Goal: Find specific page/section: Find specific page/section

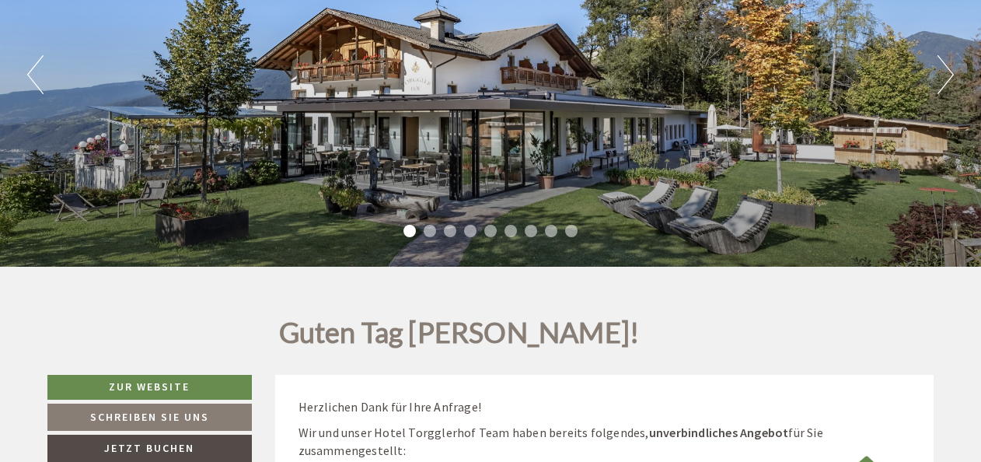
scroll to position [155, 0]
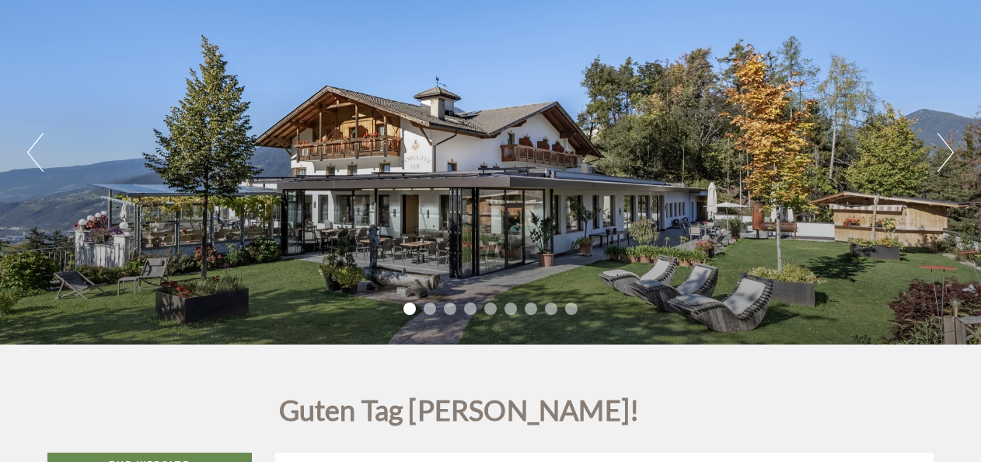
click at [935, 151] on div "Previous Next 1 2 3 4 5 6 7 8 9" at bounding box center [490, 152] width 981 height 383
click at [950, 152] on button "Next" at bounding box center [945, 152] width 16 height 39
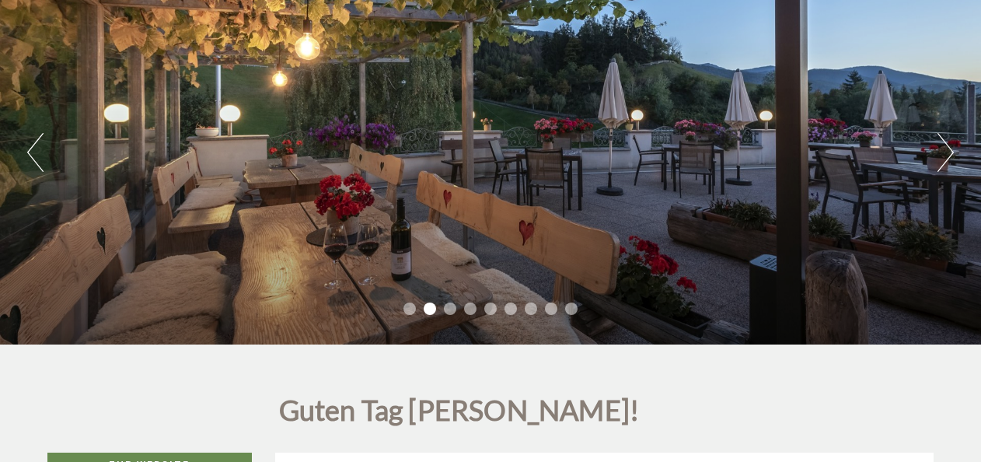
click at [950, 152] on button "Next" at bounding box center [945, 152] width 16 height 39
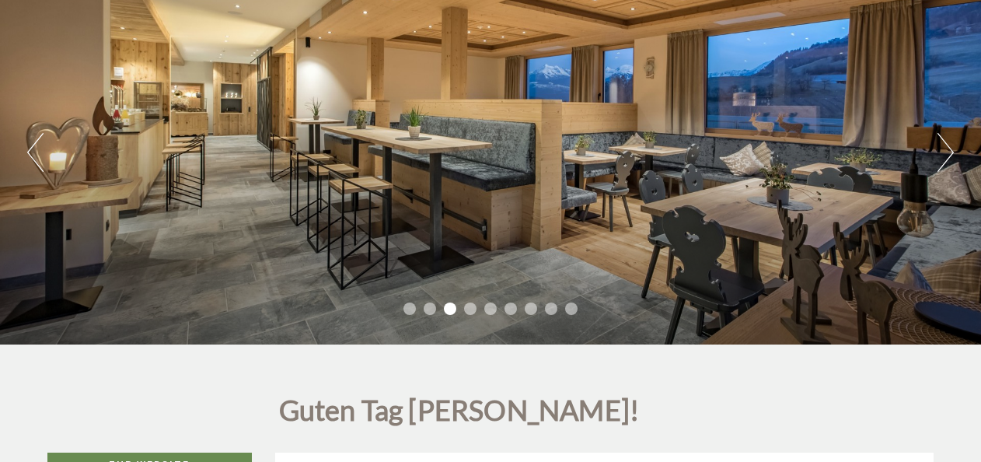
click at [950, 152] on button "Next" at bounding box center [945, 152] width 16 height 39
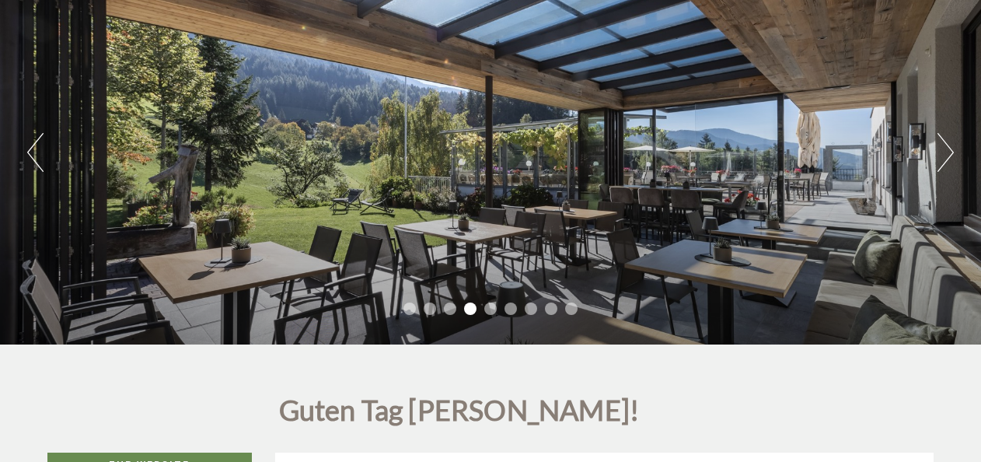
click at [950, 152] on button "Next" at bounding box center [945, 152] width 16 height 39
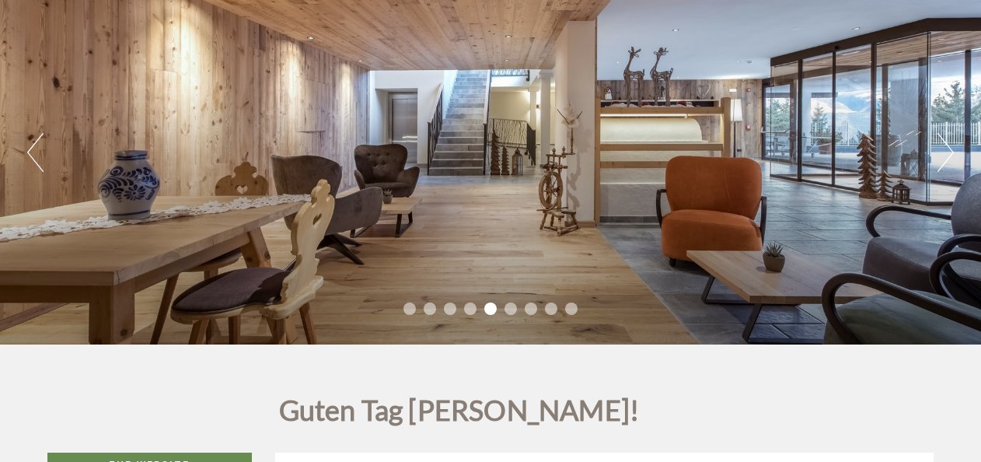
click at [950, 152] on button "Next" at bounding box center [945, 152] width 16 height 39
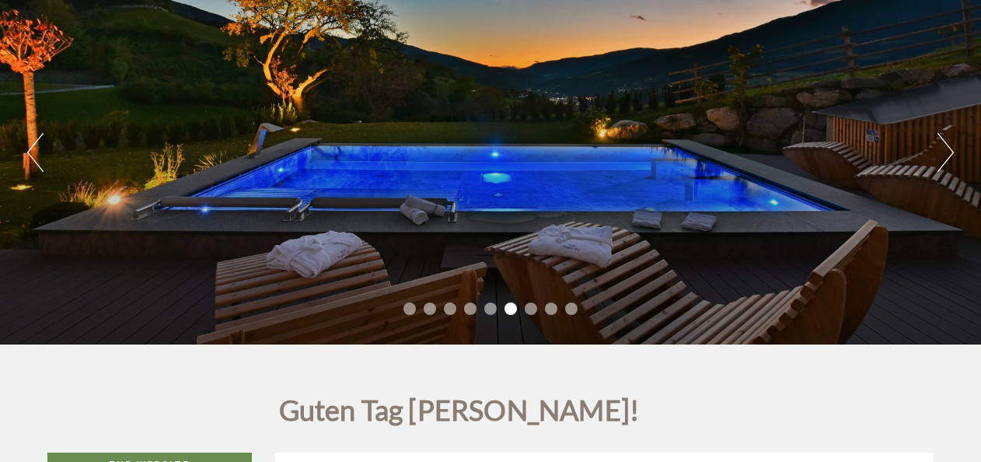
click at [950, 152] on button "Next" at bounding box center [945, 152] width 16 height 39
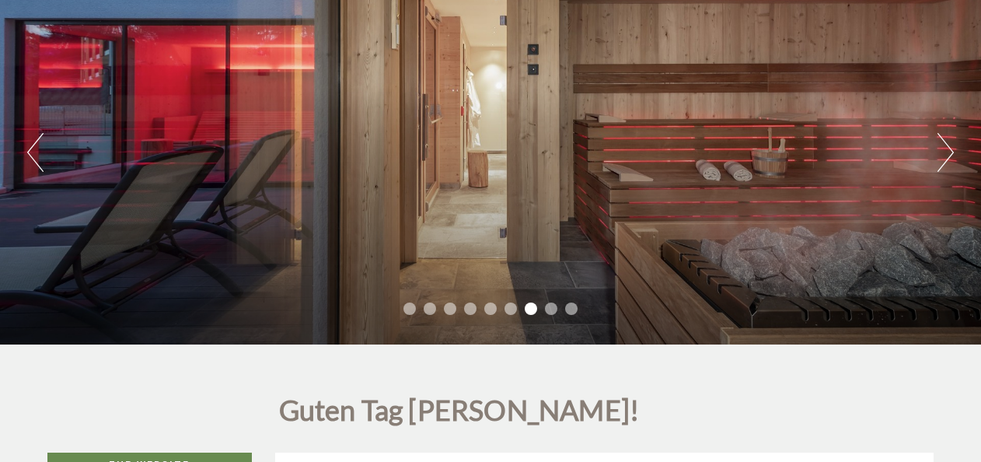
click at [950, 152] on button "Next" at bounding box center [945, 152] width 16 height 39
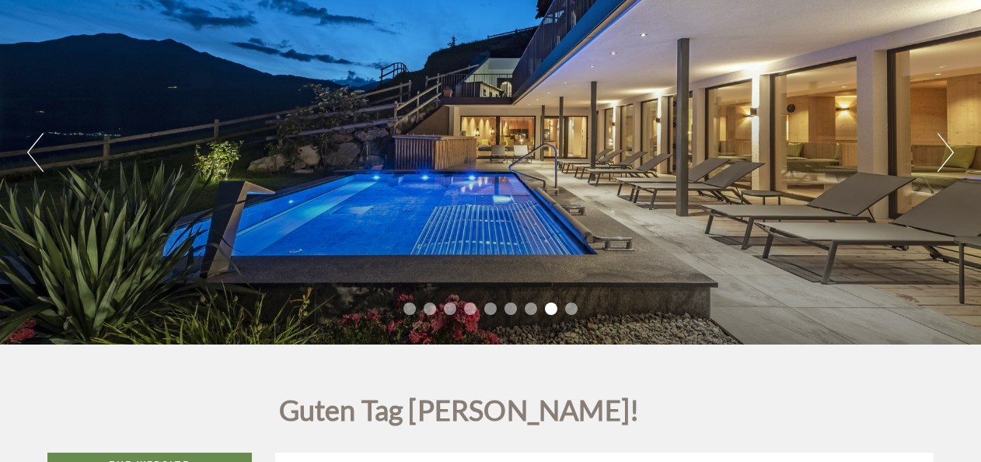
click at [950, 152] on button "Next" at bounding box center [945, 152] width 16 height 39
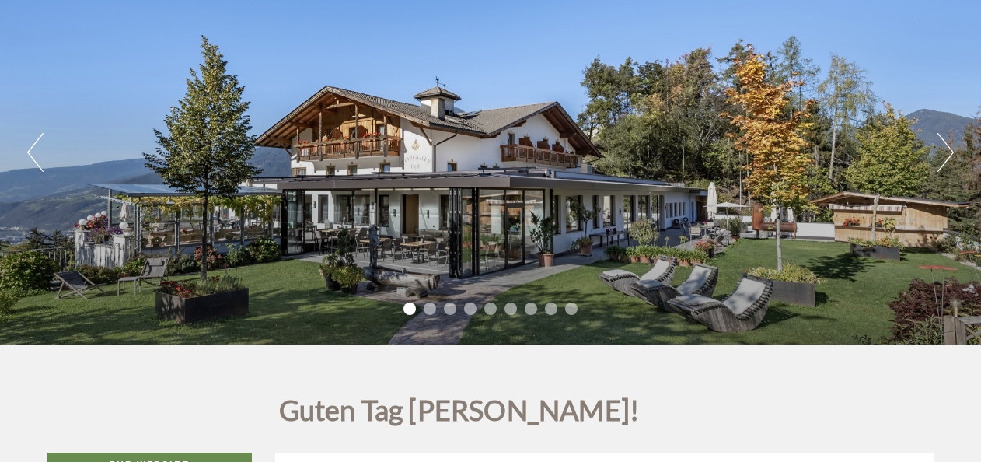
click at [947, 149] on button "Next" at bounding box center [945, 152] width 16 height 39
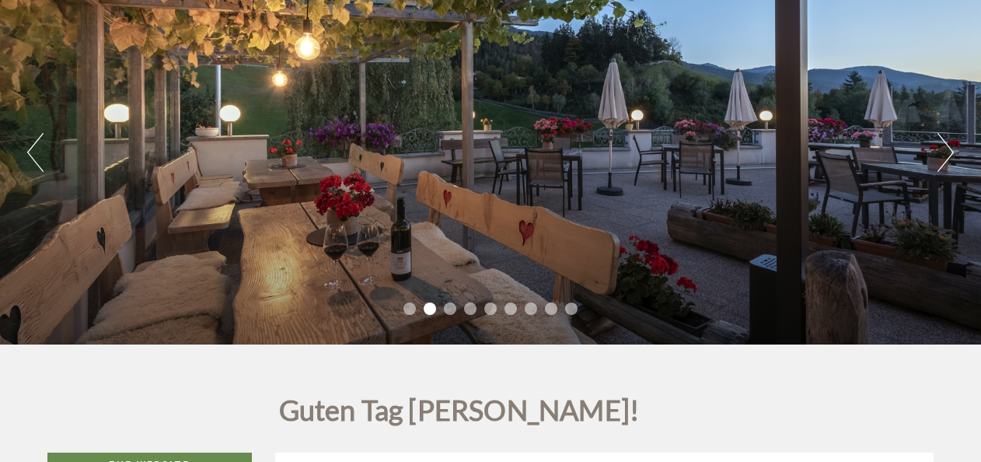
click at [947, 149] on button "Next" at bounding box center [945, 152] width 16 height 39
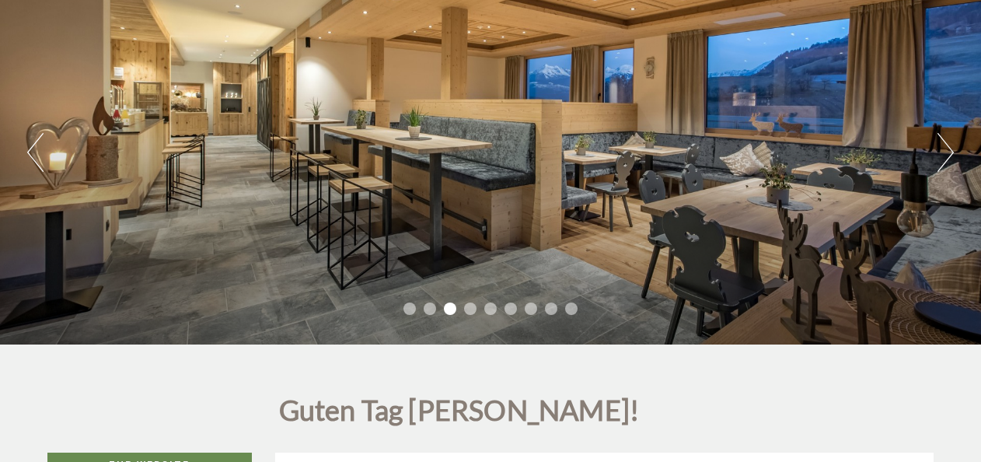
click at [947, 149] on button "Next" at bounding box center [945, 152] width 16 height 39
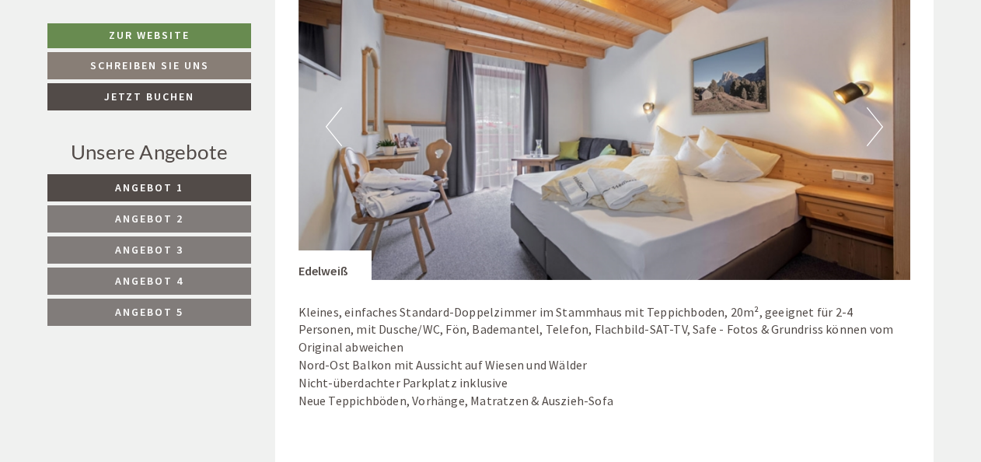
scroll to position [933, 0]
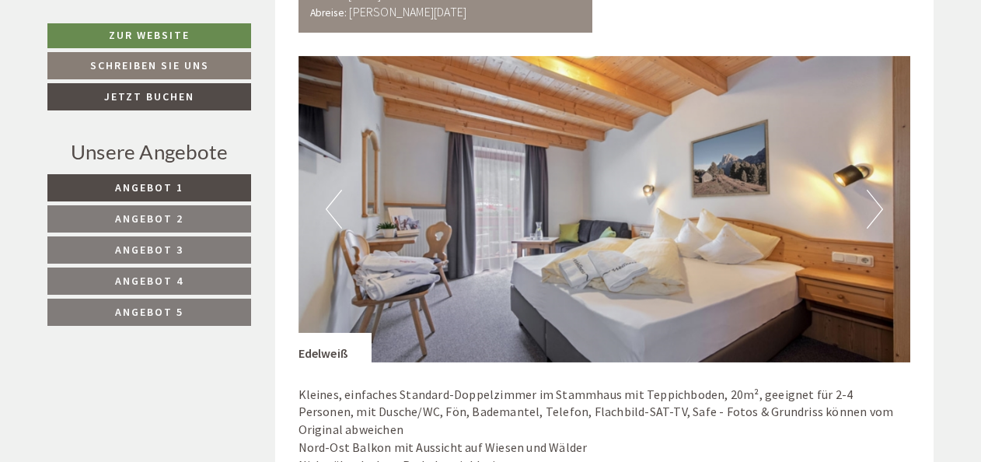
click at [876, 208] on button "Next" at bounding box center [875, 209] width 16 height 39
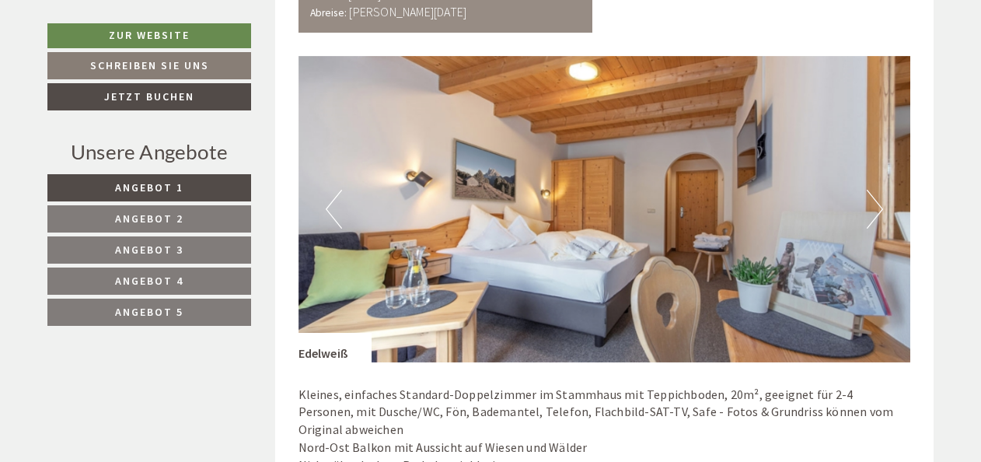
click at [876, 208] on button "Next" at bounding box center [875, 209] width 16 height 39
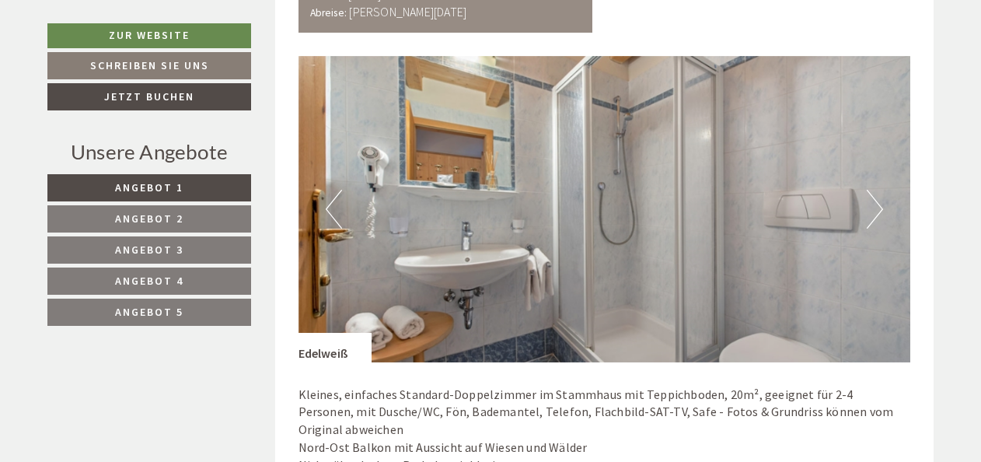
click at [876, 208] on button "Next" at bounding box center [875, 209] width 16 height 39
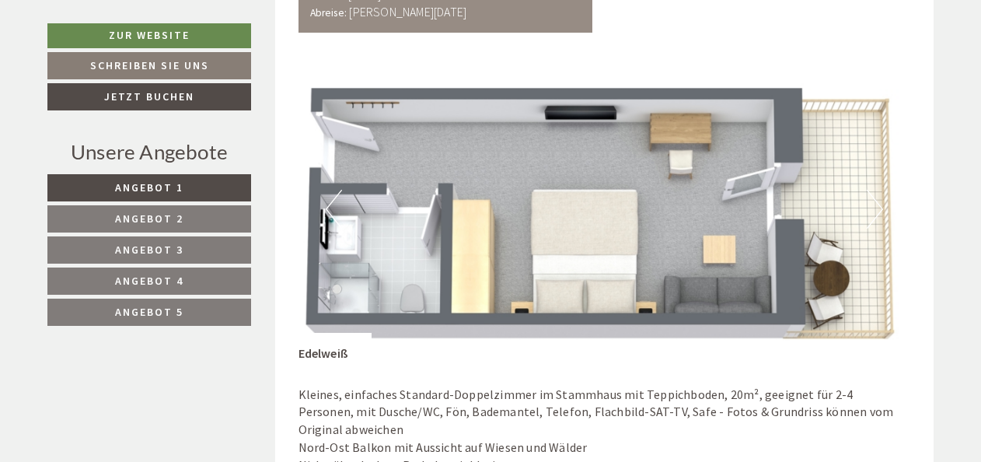
click at [876, 208] on button "Next" at bounding box center [875, 209] width 16 height 39
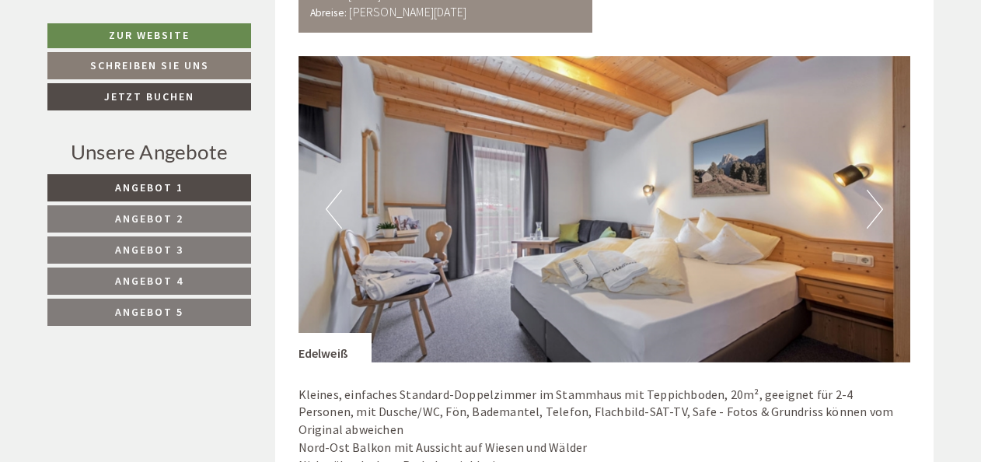
click at [876, 208] on button "Next" at bounding box center [875, 209] width 16 height 39
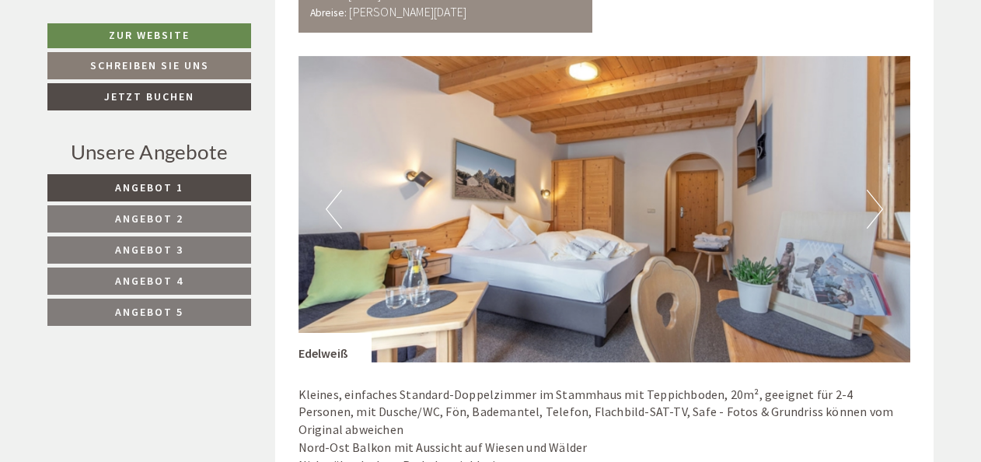
click at [876, 208] on button "Next" at bounding box center [875, 209] width 16 height 39
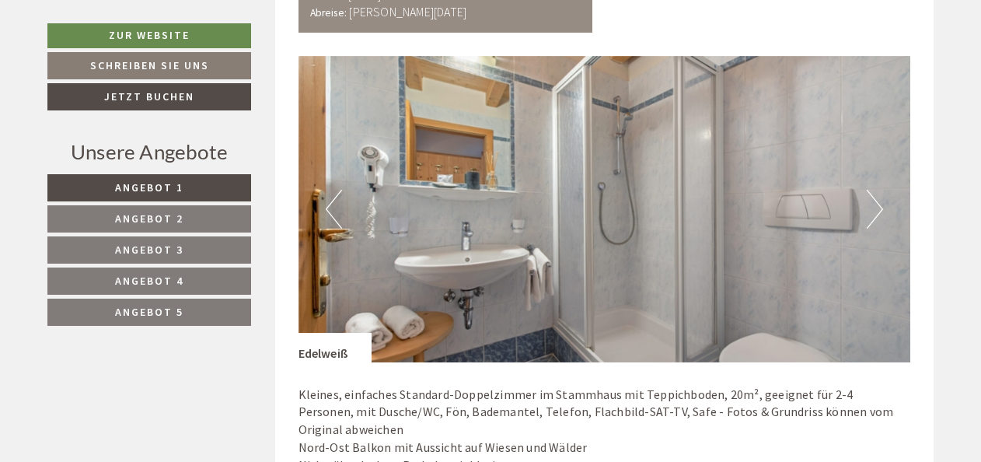
click at [876, 208] on button "Next" at bounding box center [875, 209] width 16 height 39
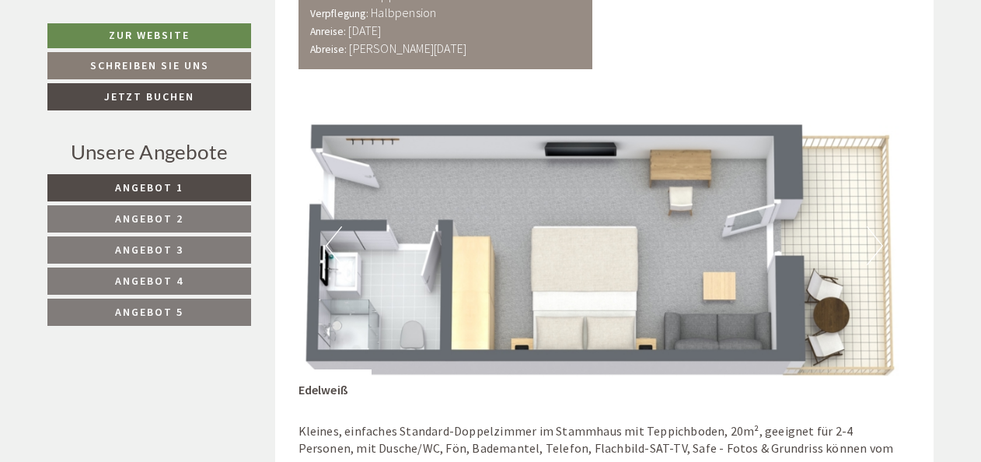
scroll to position [855, 0]
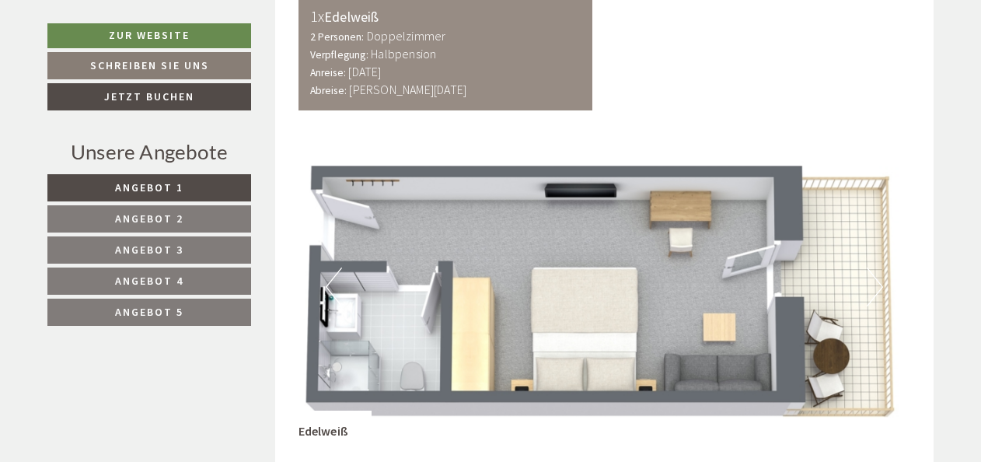
drag, startPoint x: 153, startPoint y: 253, endPoint x: 162, endPoint y: 253, distance: 8.6
click at [153, 253] on span "Angebot 3" at bounding box center [149, 250] width 68 height 14
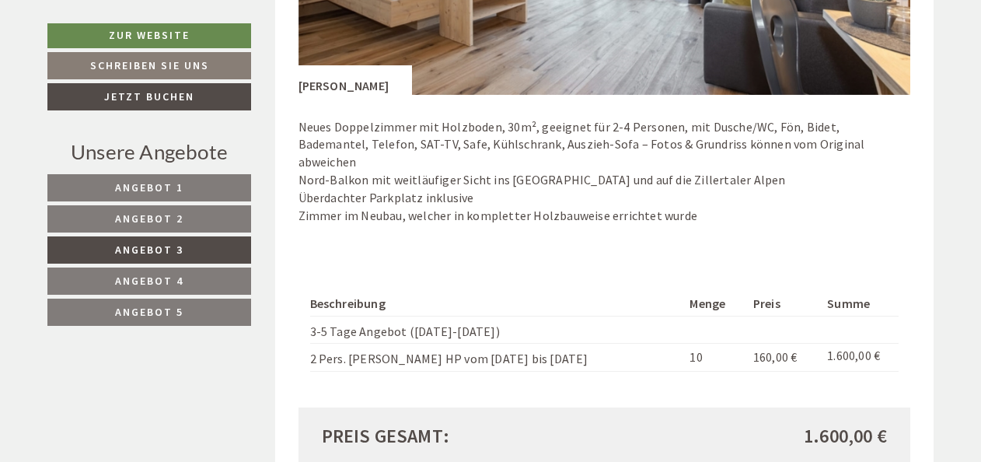
scroll to position [1291, 0]
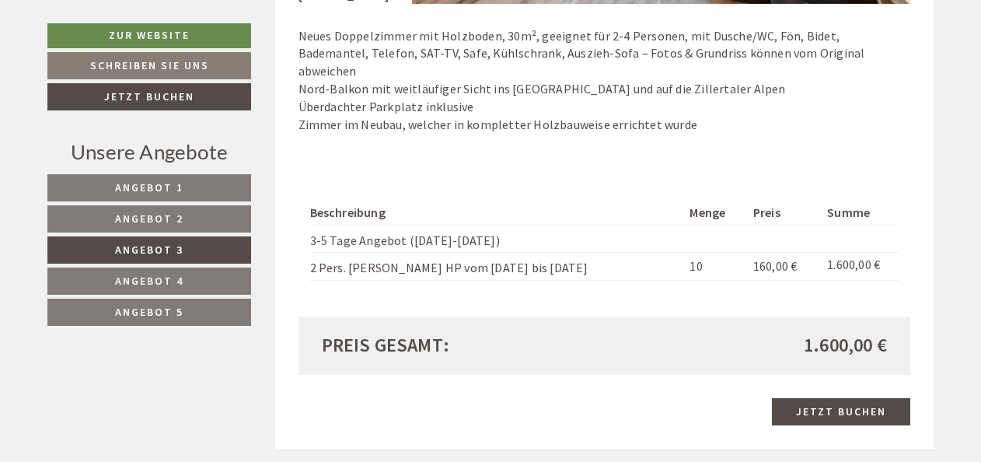
click at [191, 277] on link "Angebot 4" at bounding box center [149, 280] width 204 height 27
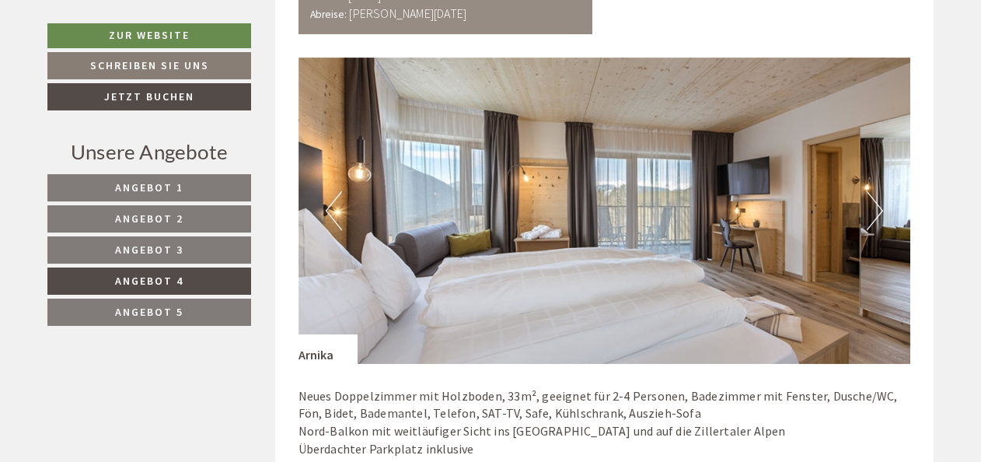
scroll to position [902, 0]
